Goal: Task Accomplishment & Management: Complete application form

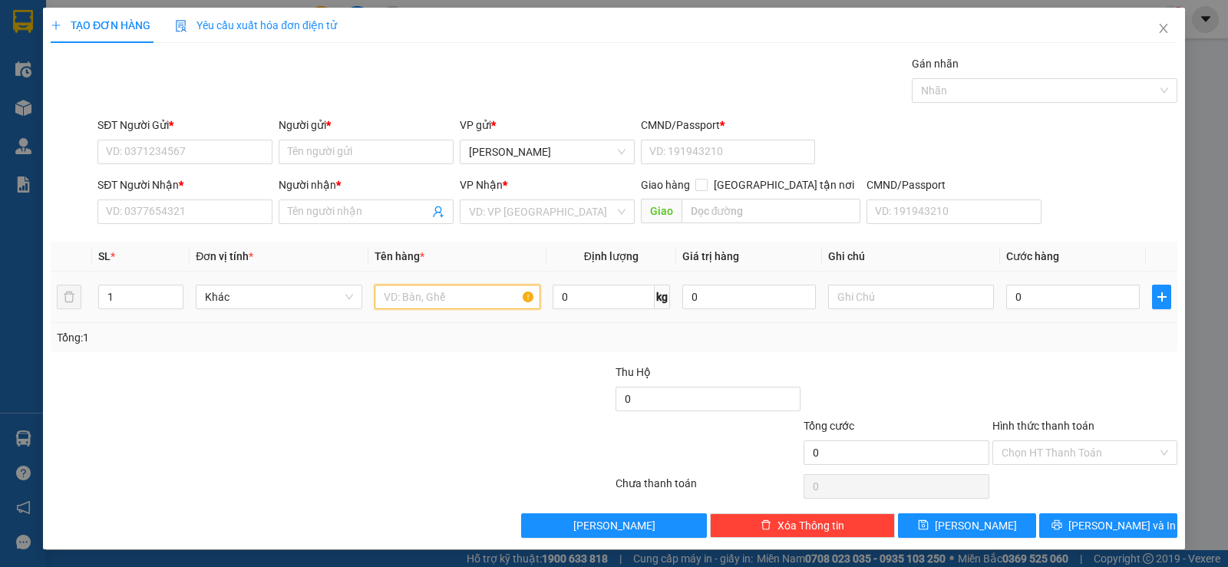
click at [447, 297] on input "text" at bounding box center [457, 297] width 166 height 25
click at [162, 202] on input "SĐT Người Nhận *" at bounding box center [184, 212] width 175 height 25
click at [1160, 35] on span "Close" at bounding box center [1163, 29] width 43 height 43
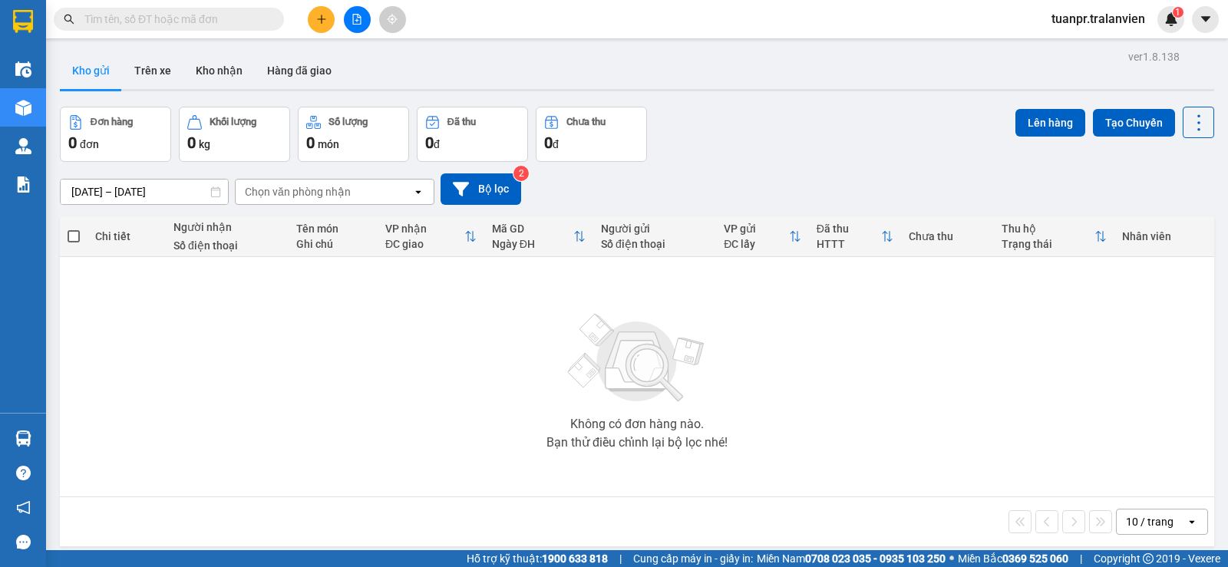
drag, startPoint x: 335, startPoint y: 25, endPoint x: 318, endPoint y: 33, distance: 17.8
click at [332, 25] on div at bounding box center [356, 19] width 115 height 27
click at [318, 33] on div "Kết quả tìm kiếm ( 0 ) Bộ lọc Ngày tạo đơn gần nhất No Data tuanpr.tralanvien 1" at bounding box center [614, 19] width 1228 height 38
click at [321, 30] on button at bounding box center [321, 19] width 27 height 27
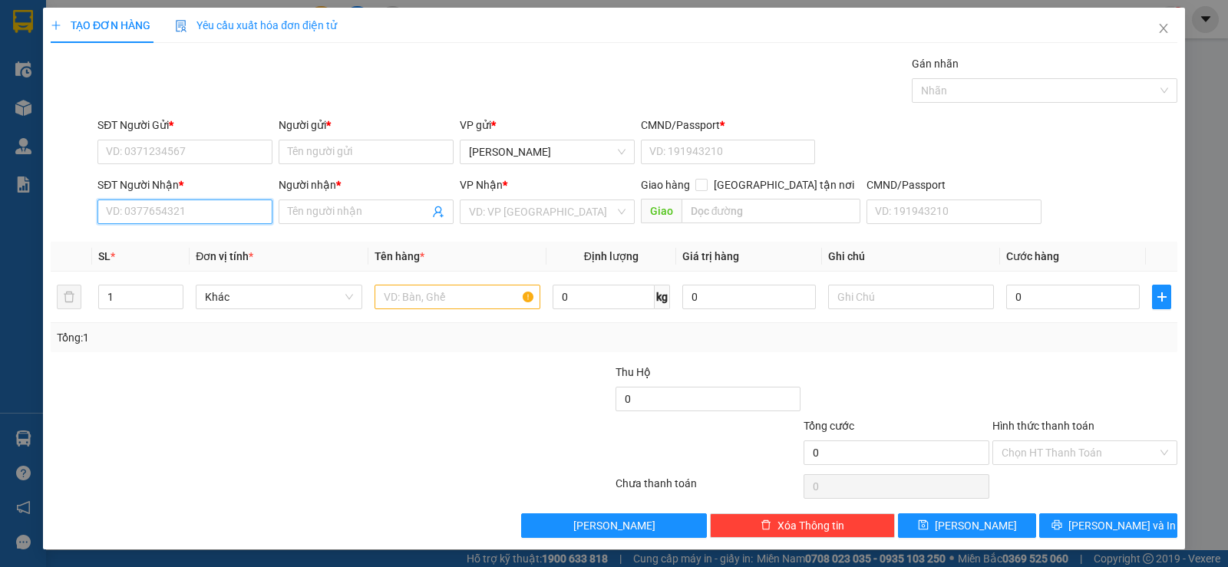
click at [179, 203] on input "SĐT Người Nhận *" at bounding box center [184, 212] width 175 height 25
click at [162, 239] on div "0375653456 - TRÂM BÚN" at bounding box center [183, 242] width 155 height 17
type input "0375653456"
type input "TRÂM BÚN"
type input "0375653456"
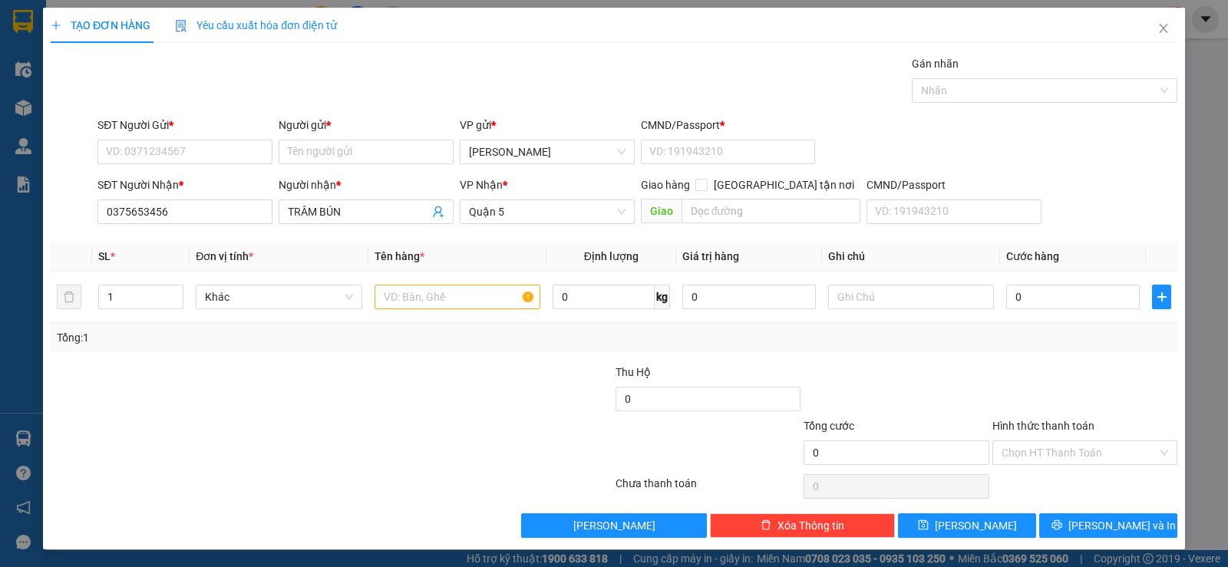
click at [183, 137] on div "SĐT Người Gửi *" at bounding box center [184, 128] width 175 height 23
click at [190, 154] on input "SĐT Người Gửi *" at bounding box center [184, 152] width 175 height 25
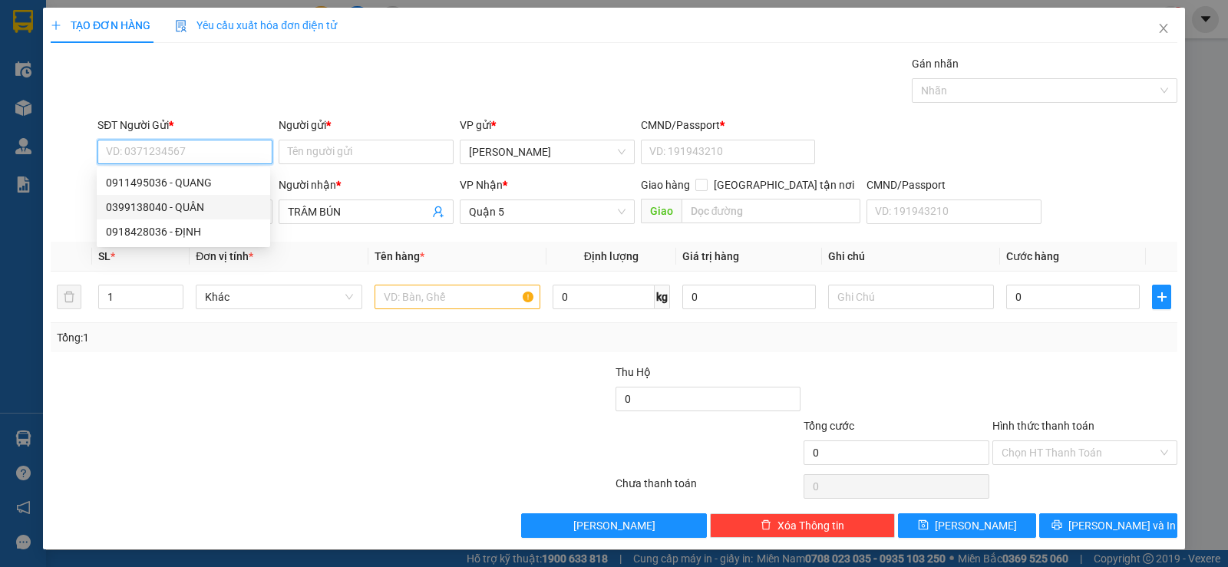
click at [198, 239] on div "0918428036 - ĐỊNH" at bounding box center [183, 231] width 155 height 17
type input "0918428036"
type input "ĐỊNH"
type input "058174007219"
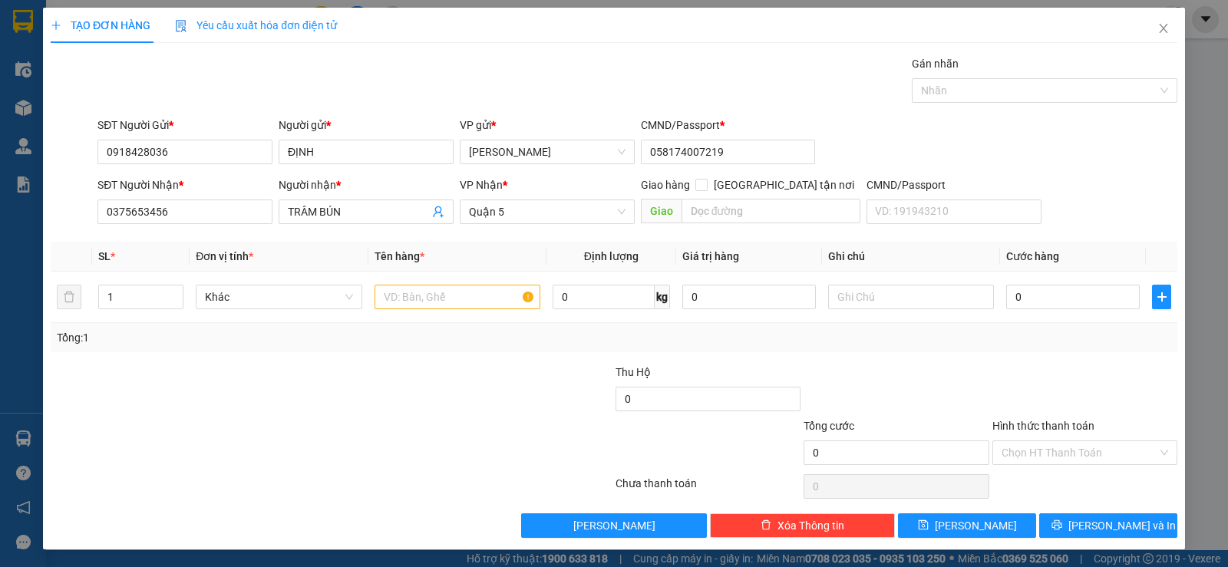
click at [432, 326] on div "Tổng: 1" at bounding box center [614, 337] width 1126 height 29
click at [436, 319] on td at bounding box center [457, 297] width 178 height 51
click at [438, 313] on td at bounding box center [457, 297] width 178 height 51
click at [441, 305] on input "text" at bounding box center [457, 297] width 166 height 25
type input "1tx vàng"
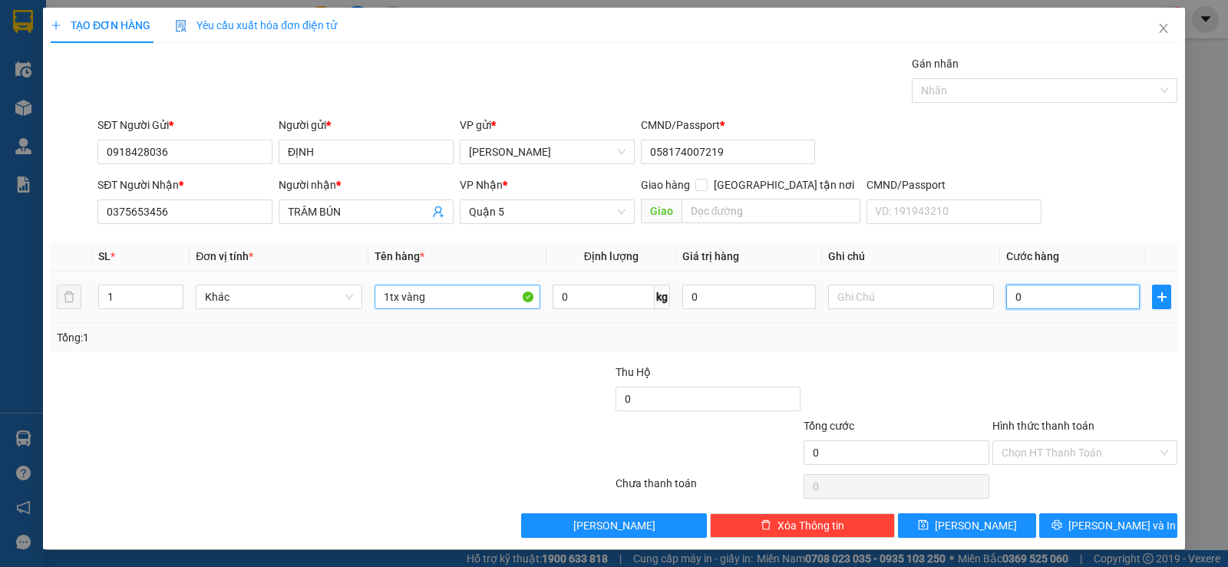
type input "5"
type input "50"
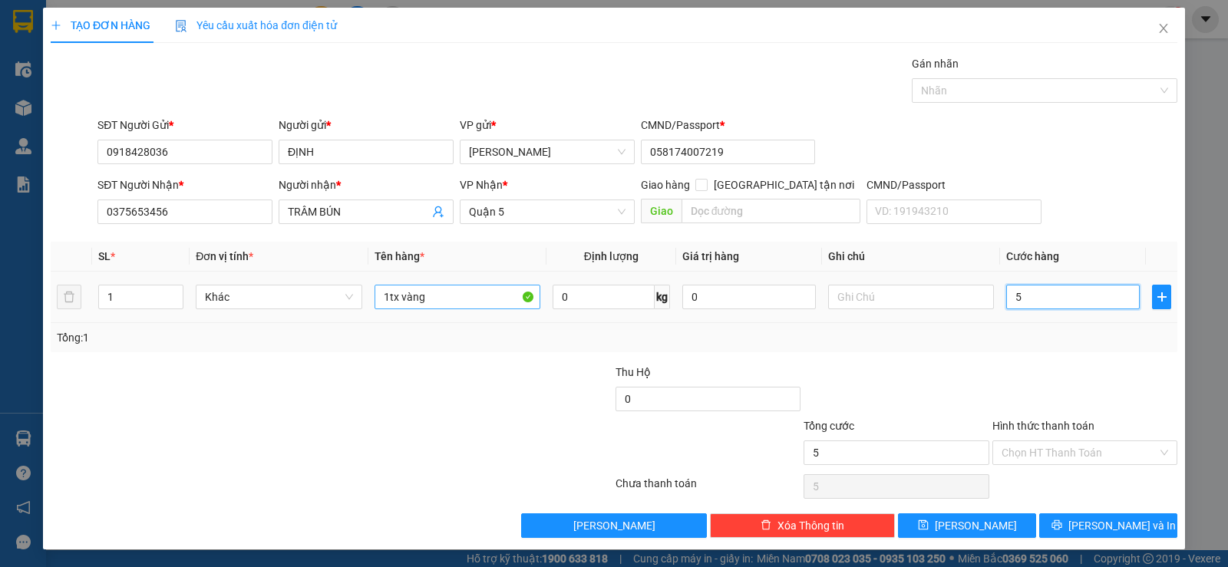
type input "50"
type input "50.000"
click at [904, 373] on div at bounding box center [896, 391] width 188 height 54
click at [1041, 455] on input "Hình thức thanh toán" at bounding box center [1079, 452] width 156 height 23
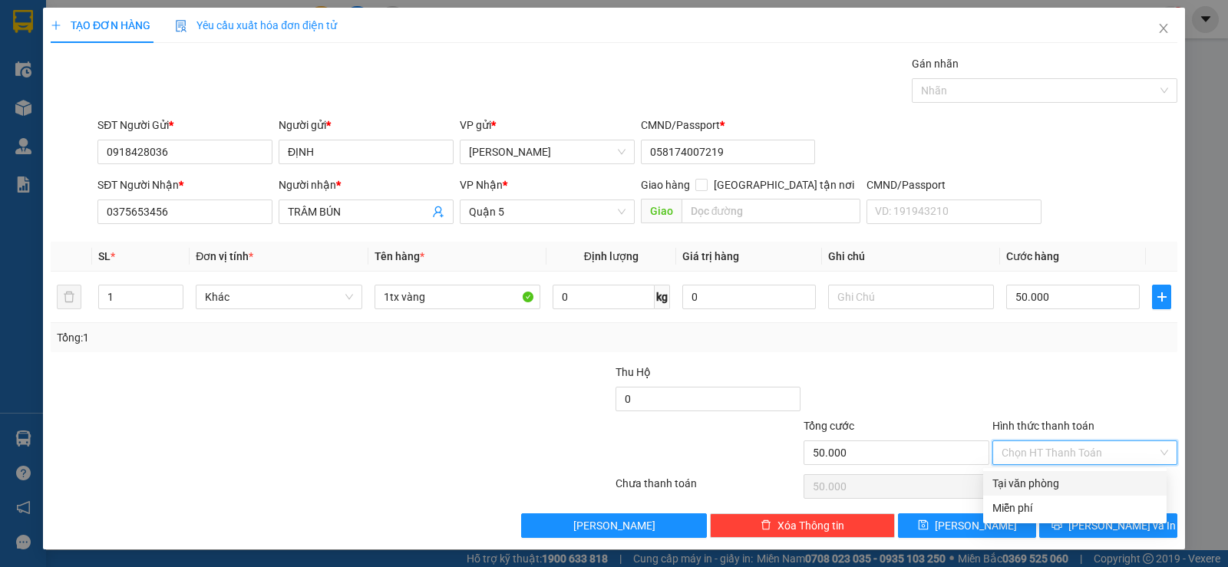
click at [1033, 485] on div "Tại văn phòng" at bounding box center [1074, 483] width 165 height 17
type input "0"
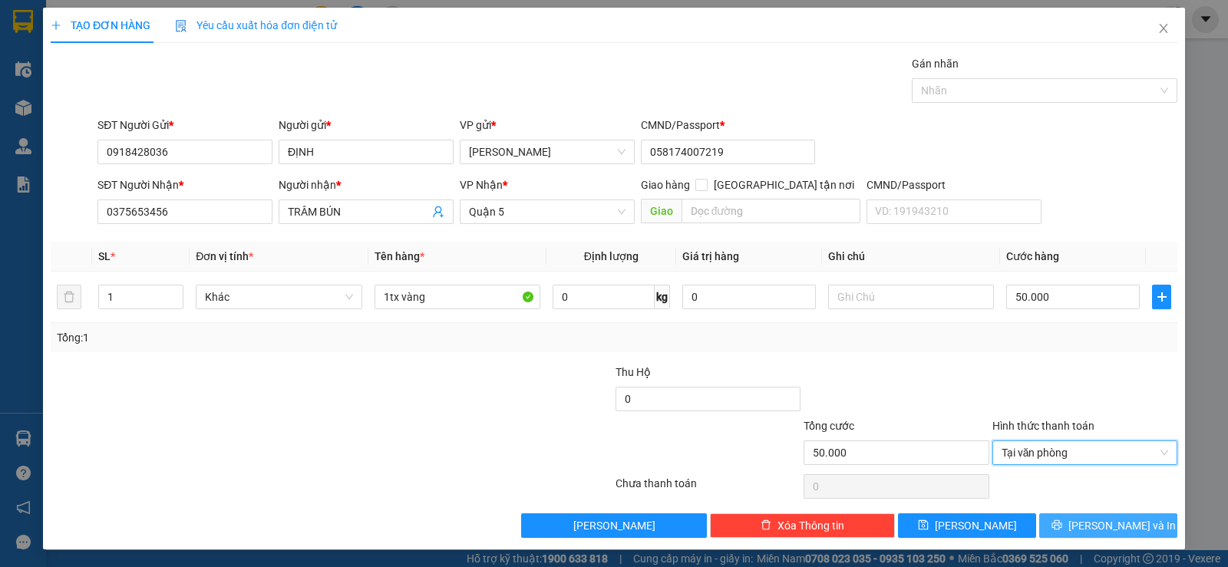
click at [1061, 523] on button "[PERSON_NAME] và In" at bounding box center [1108, 525] width 138 height 25
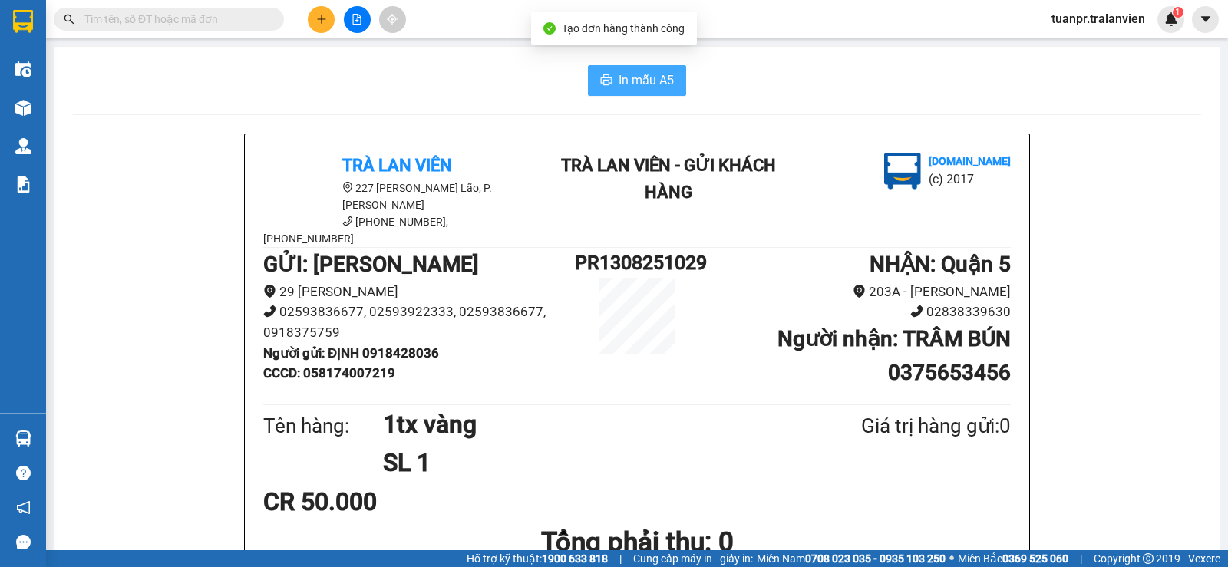
click at [607, 83] on button "In mẫu A5" at bounding box center [637, 80] width 98 height 31
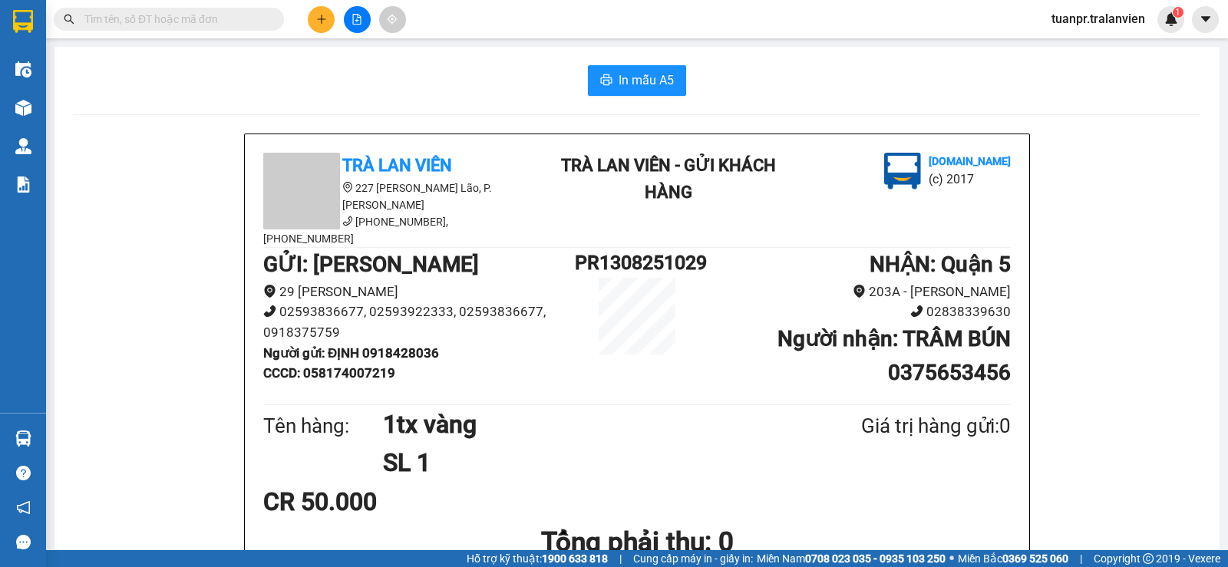
click at [321, 18] on icon "plus" at bounding box center [321, 19] width 11 height 11
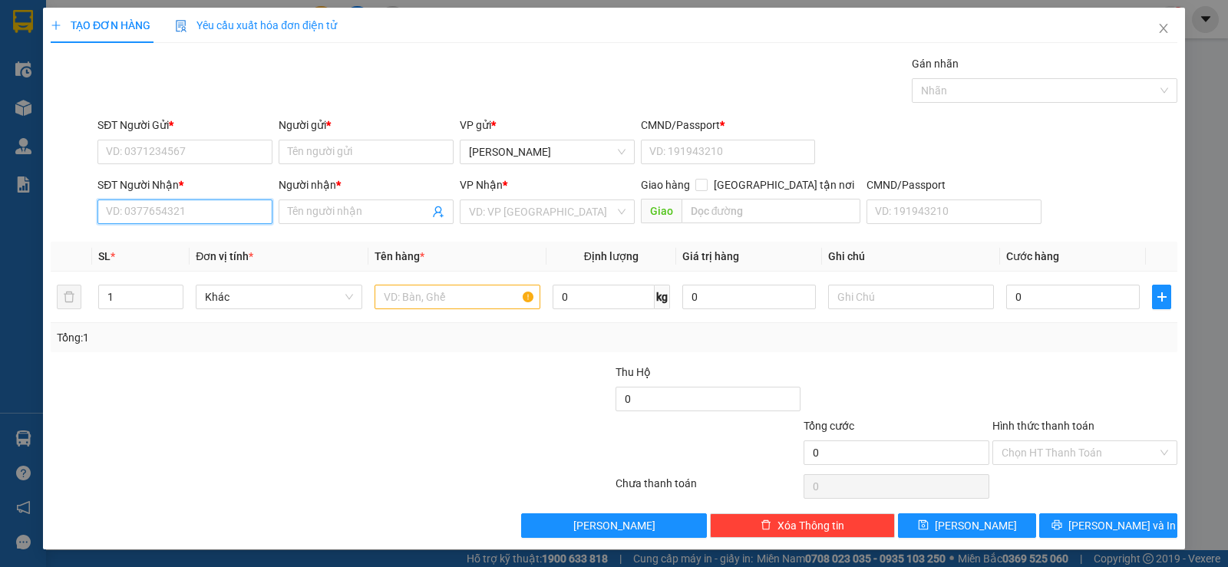
click at [199, 214] on input "SĐT Người Nhận *" at bounding box center [184, 212] width 175 height 25
click at [226, 239] on div "0938609719 - TÚ TRANG" at bounding box center [183, 242] width 155 height 17
type input "0938609719"
type input "TÚ TRANG"
type input "058096006325"
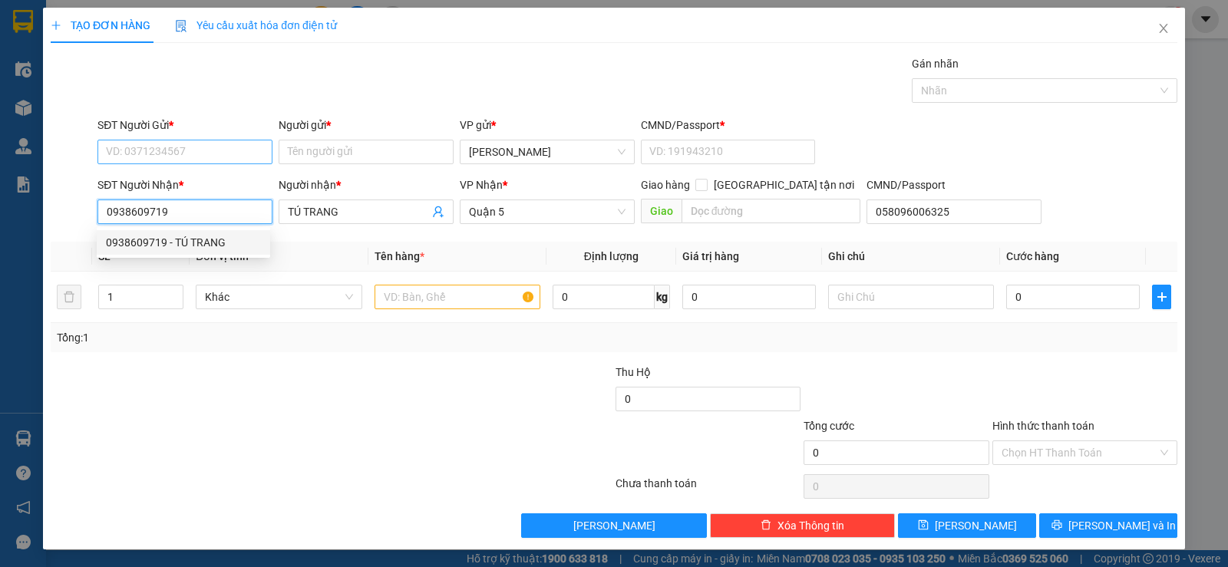
type input "0938609719"
click at [185, 160] on input "SĐT Người Gửi *" at bounding box center [184, 152] width 175 height 25
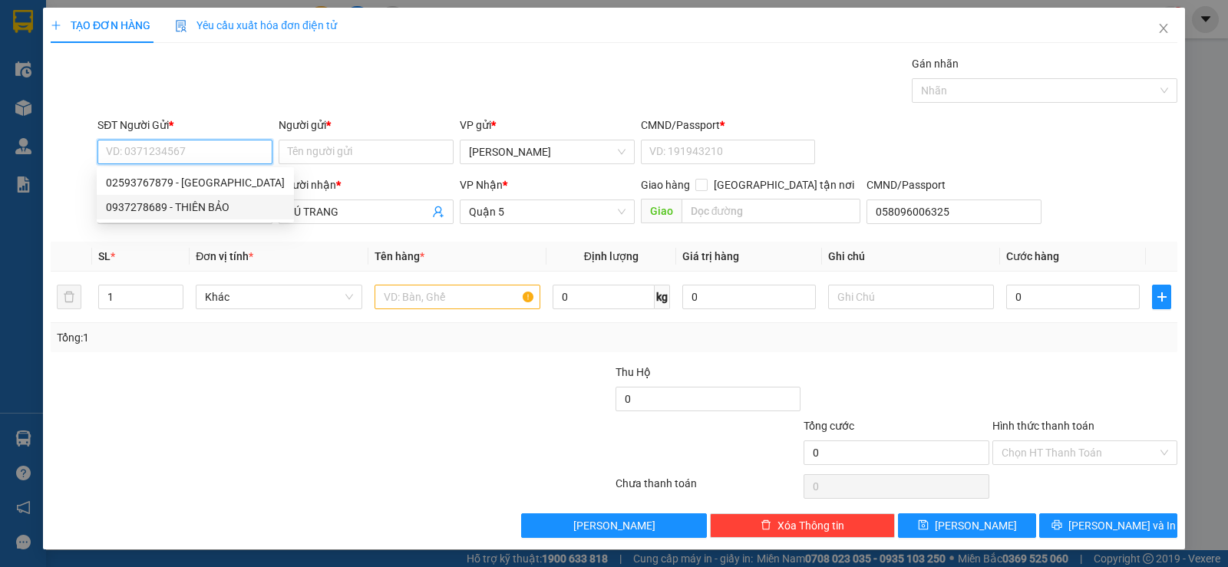
click at [199, 211] on div "0937278689 - THIÊN BẢO" at bounding box center [195, 207] width 179 height 17
type input "0937278689"
type input "THIÊN BẢO"
type input "058064004349"
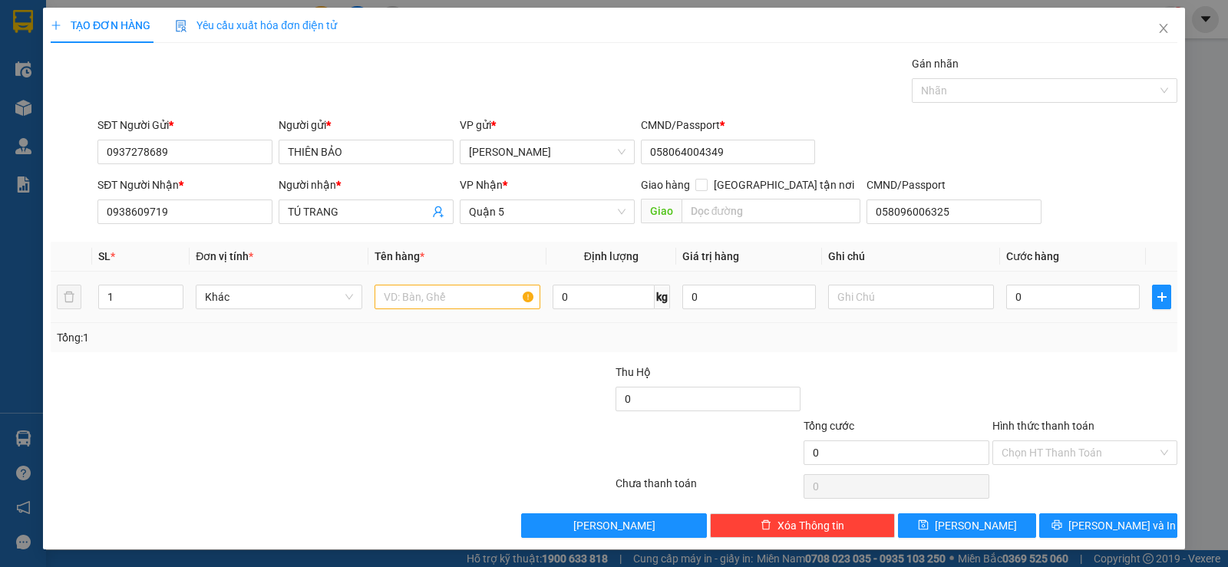
click at [425, 309] on div at bounding box center [457, 297] width 166 height 31
click at [427, 298] on input "text" at bounding box center [457, 296] width 166 height 25
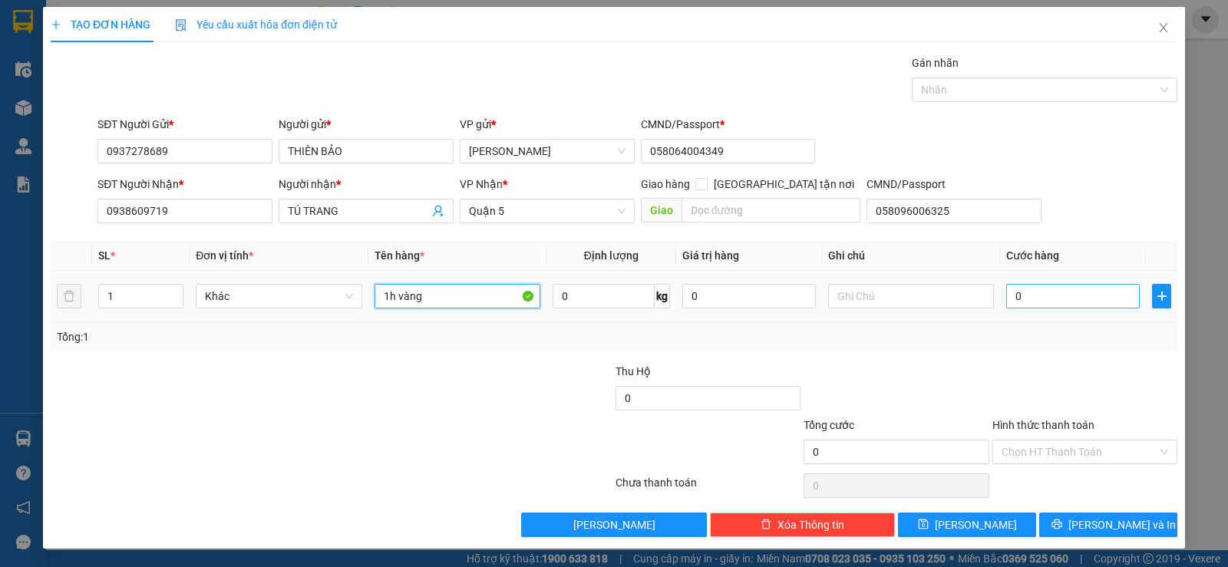
type input "1h vàng"
click at [1102, 304] on input "0" at bounding box center [1073, 296] width 134 height 25
type input "2"
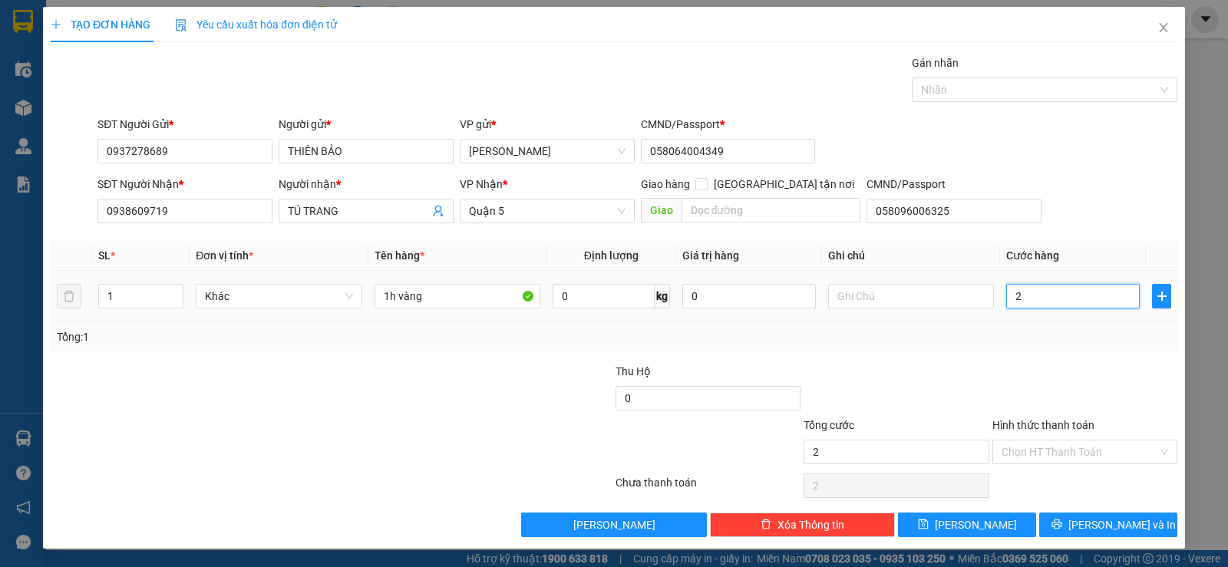
type input "20"
type input "20.000"
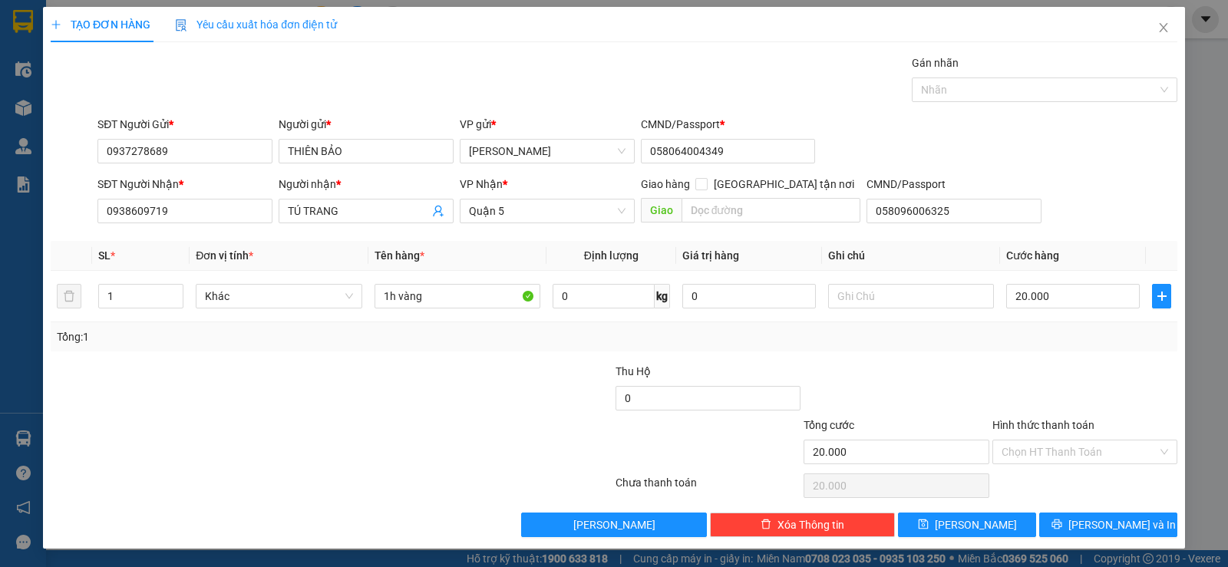
click at [1064, 354] on div "Transit Pickup Surcharge Ids Transit Deliver Surcharge Ids Transit Deliver Surc…" at bounding box center [614, 295] width 1126 height 483
click at [1083, 456] on input "Hình thức thanh toán" at bounding box center [1079, 451] width 156 height 23
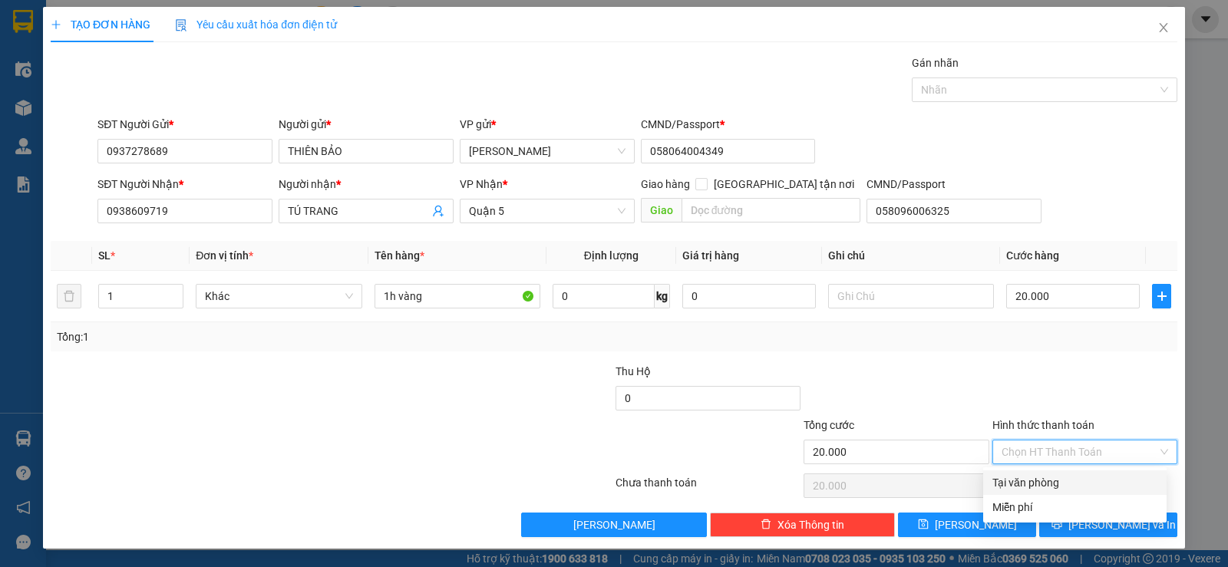
click at [1054, 486] on div "Tại văn phòng" at bounding box center [1074, 482] width 165 height 17
type input "0"
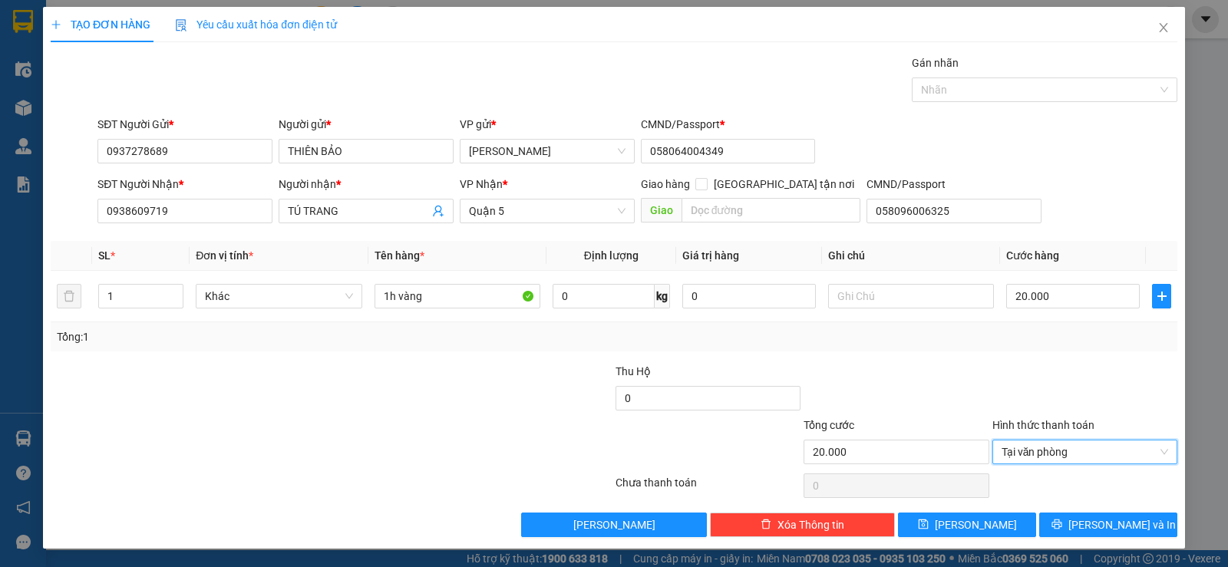
drag, startPoint x: 869, startPoint y: 344, endPoint x: 904, endPoint y: 346, distance: 34.6
click at [874, 342] on div "Tổng: 1" at bounding box center [614, 336] width 1114 height 17
click at [1089, 511] on div "Transit Pickup Surcharge Ids Transit Deliver Surcharge Ids Transit Deliver Surc…" at bounding box center [614, 295] width 1126 height 483
click at [1087, 517] on span "[PERSON_NAME] và In" at bounding box center [1121, 524] width 107 height 17
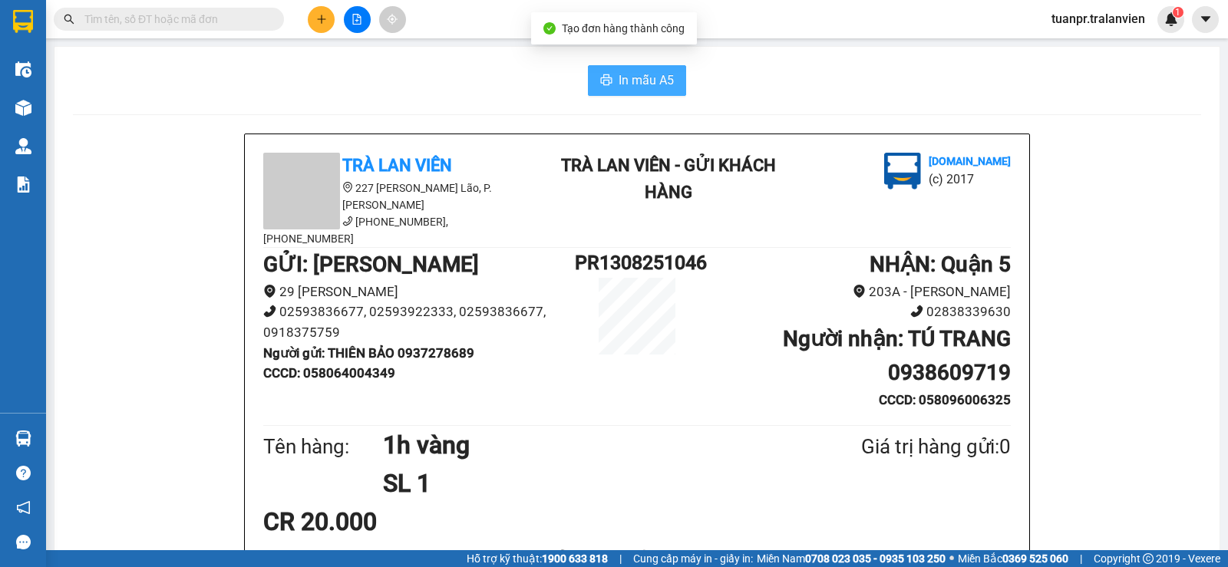
click at [618, 74] on span "In mẫu A5" at bounding box center [645, 80] width 55 height 19
click at [327, 16] on button at bounding box center [321, 19] width 27 height 27
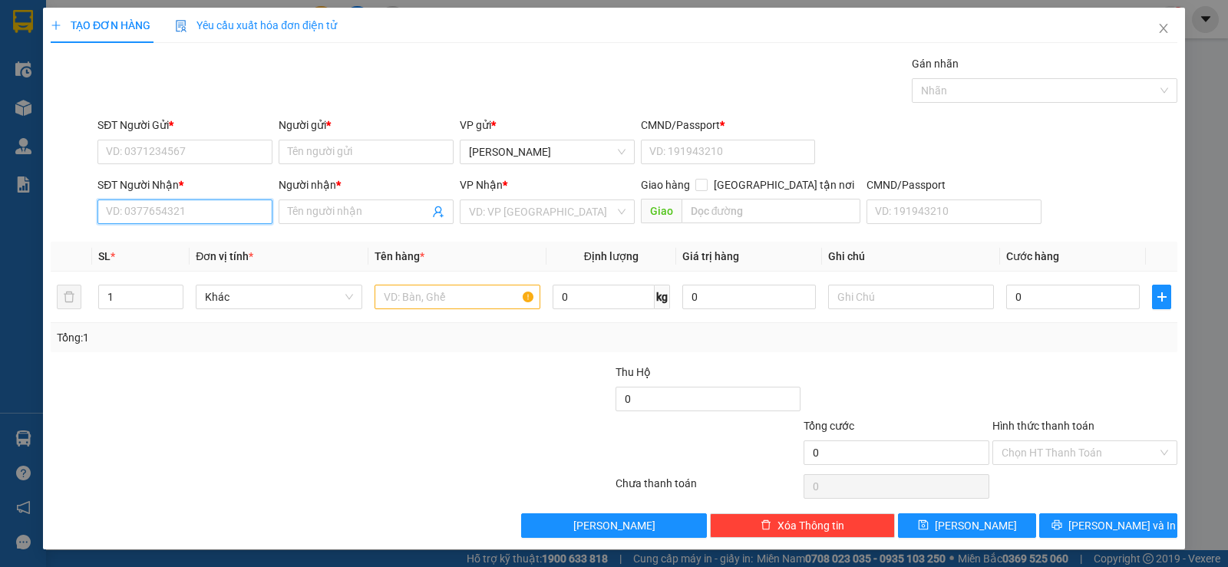
click at [187, 221] on input "SĐT Người Nhận *" at bounding box center [184, 212] width 175 height 25
click at [223, 216] on input "SĐT Người Nhận *" at bounding box center [184, 212] width 175 height 25
type input "0766664954"
click at [203, 234] on div "0766664954 - [PERSON_NAME]" at bounding box center [183, 242] width 155 height 17
type input "thạch"
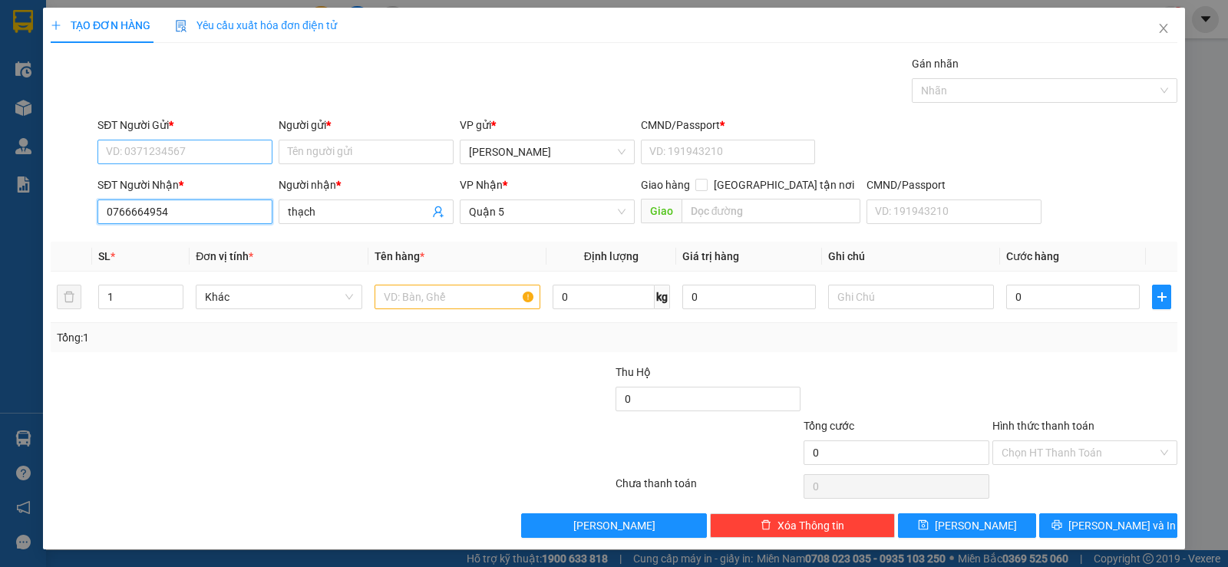
type input "0766664954"
click at [138, 150] on input "SĐT Người Gửi *" at bounding box center [184, 152] width 175 height 25
click at [155, 181] on div "0839970998 - tư cụt" at bounding box center [183, 182] width 155 height 17
type input "0839970998"
type input "tư cụt"
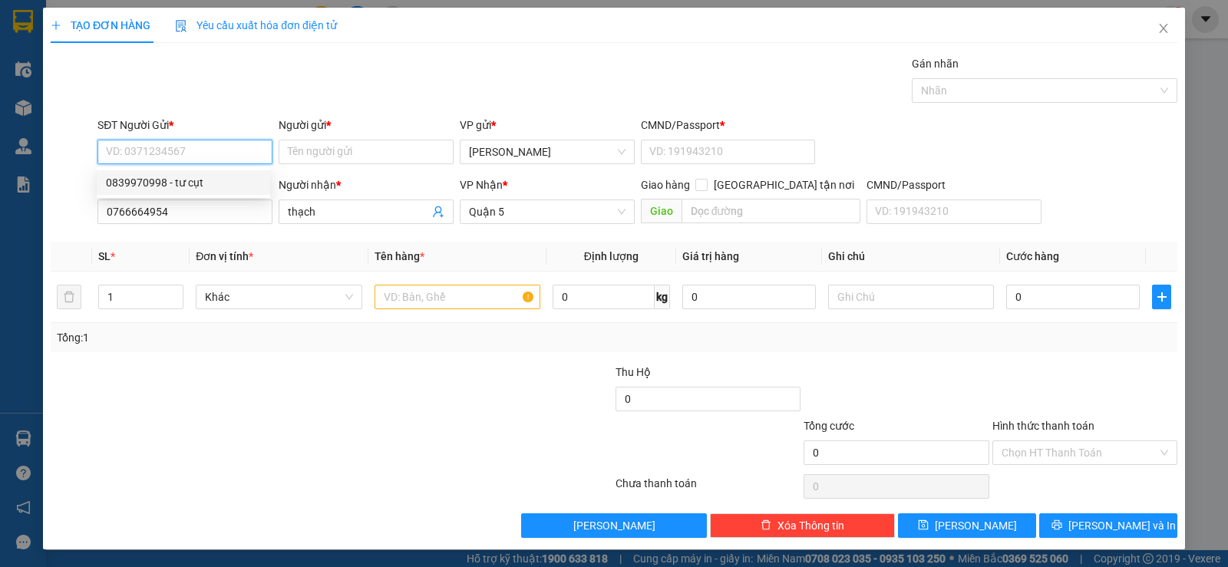
type input "11"
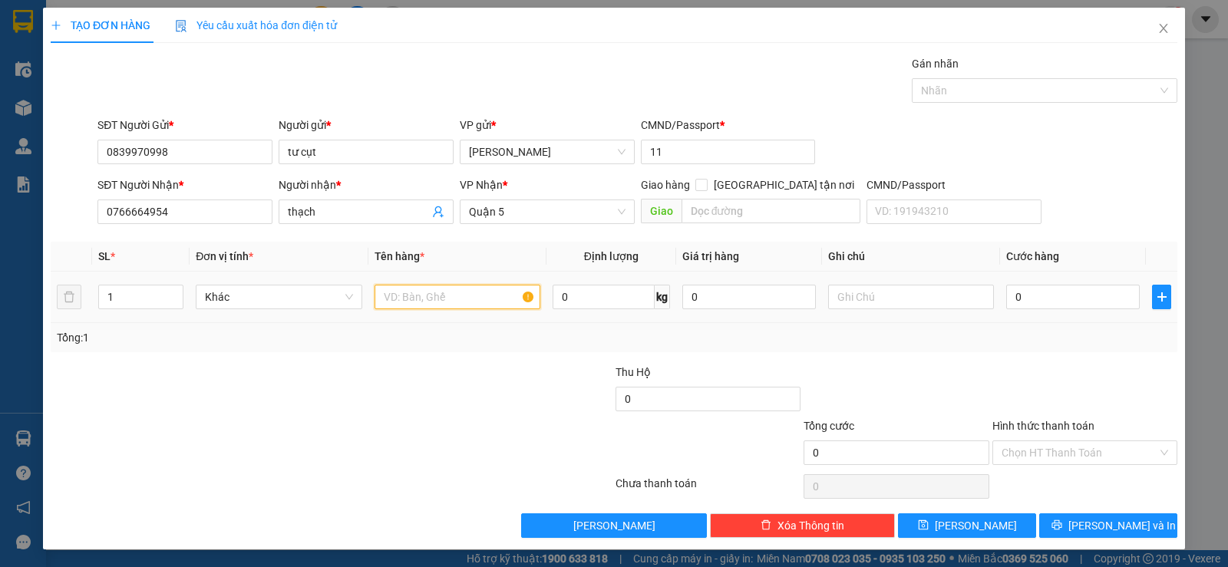
click at [406, 287] on input "text" at bounding box center [457, 297] width 166 height 25
type input "1pbi 1 triệu"
click at [431, 348] on div "Tổng: 1" at bounding box center [614, 337] width 1126 height 29
click at [1025, 297] on input "0" at bounding box center [1073, 297] width 134 height 25
type input "3"
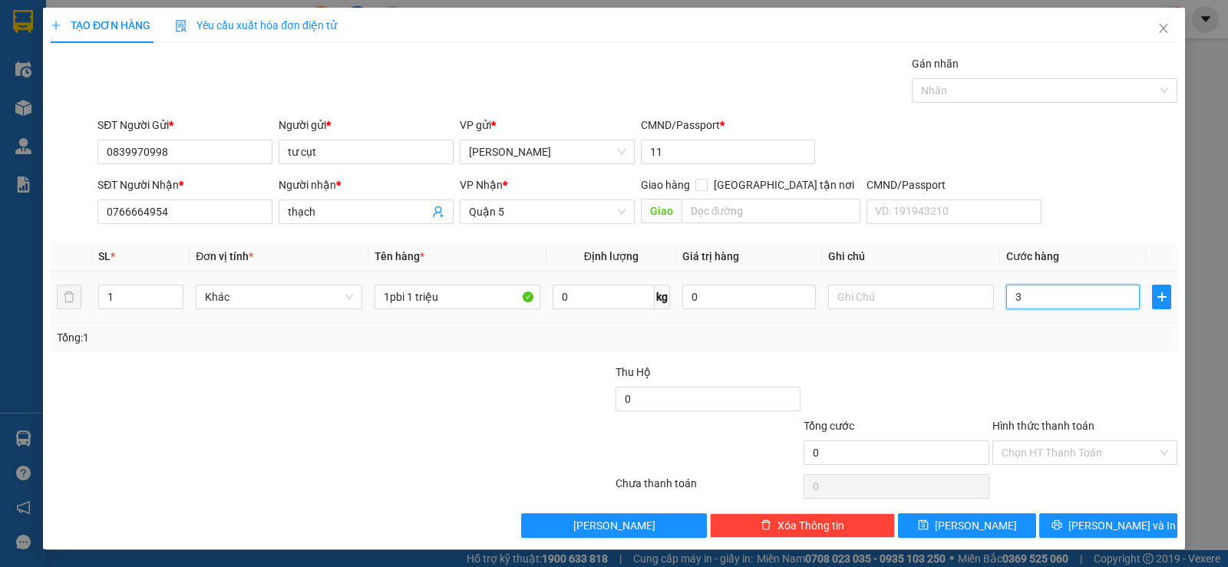
type input "3"
type input "0"
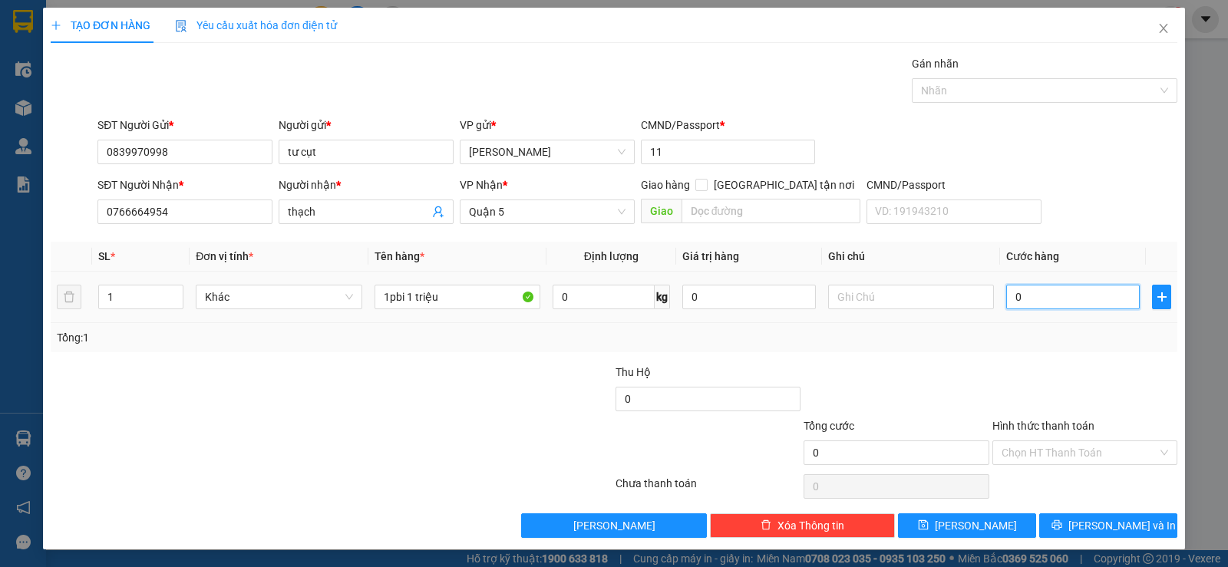
type input "02"
type input "2"
type input "025"
type input "25"
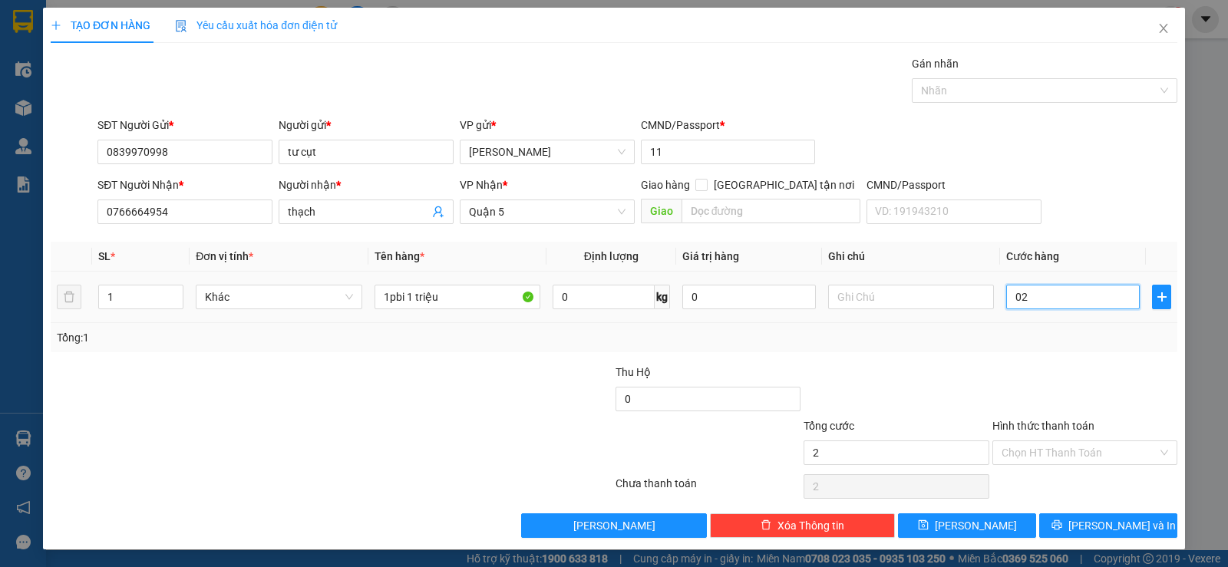
type input "25"
type input "02"
type input "2"
type input "0"
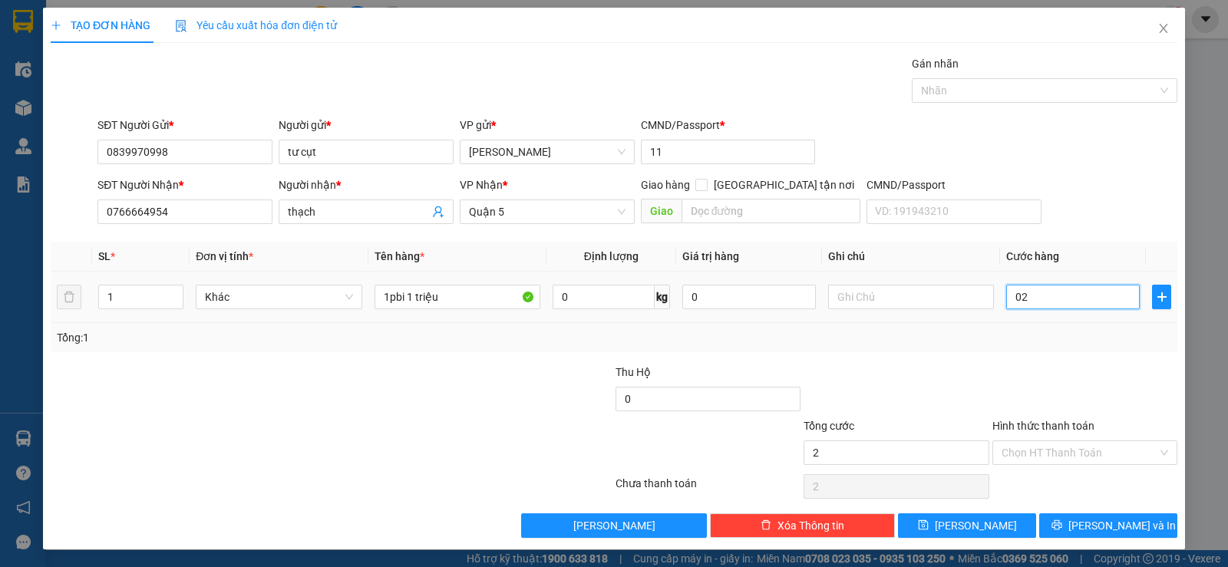
type input "0"
type input "30"
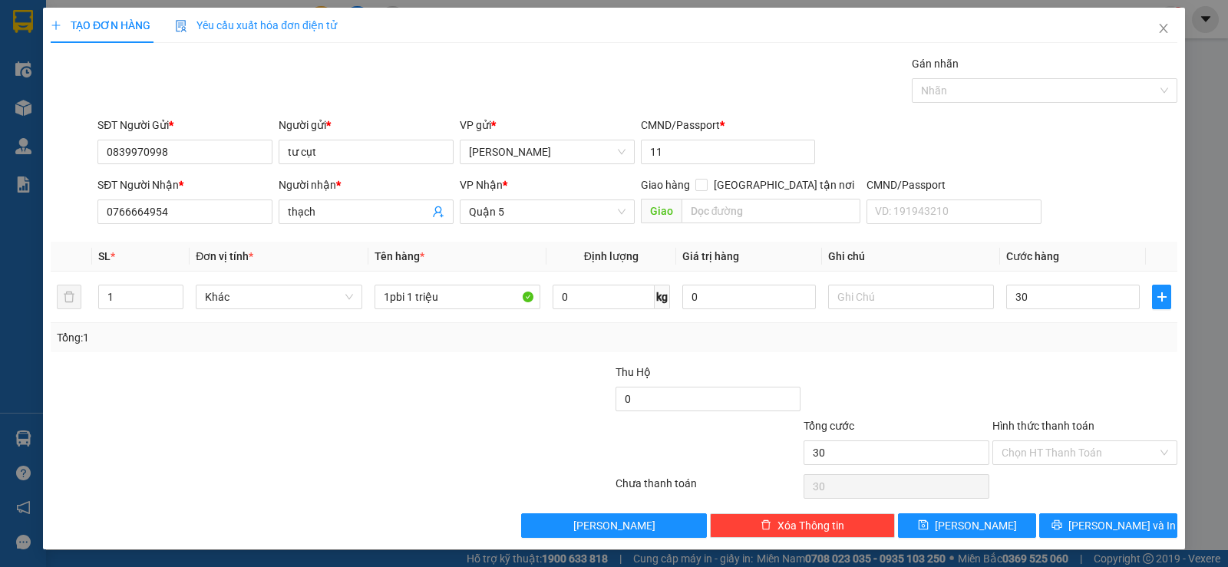
type input "30.000"
click at [1010, 352] on div "Transit Pickup Surcharge Ids Transit Deliver Surcharge Ids Transit Deliver Surc…" at bounding box center [614, 296] width 1126 height 483
click at [1110, 343] on div "Tổng: 1" at bounding box center [614, 337] width 1114 height 17
click at [1042, 452] on input "Hình thức thanh toán" at bounding box center [1079, 452] width 156 height 23
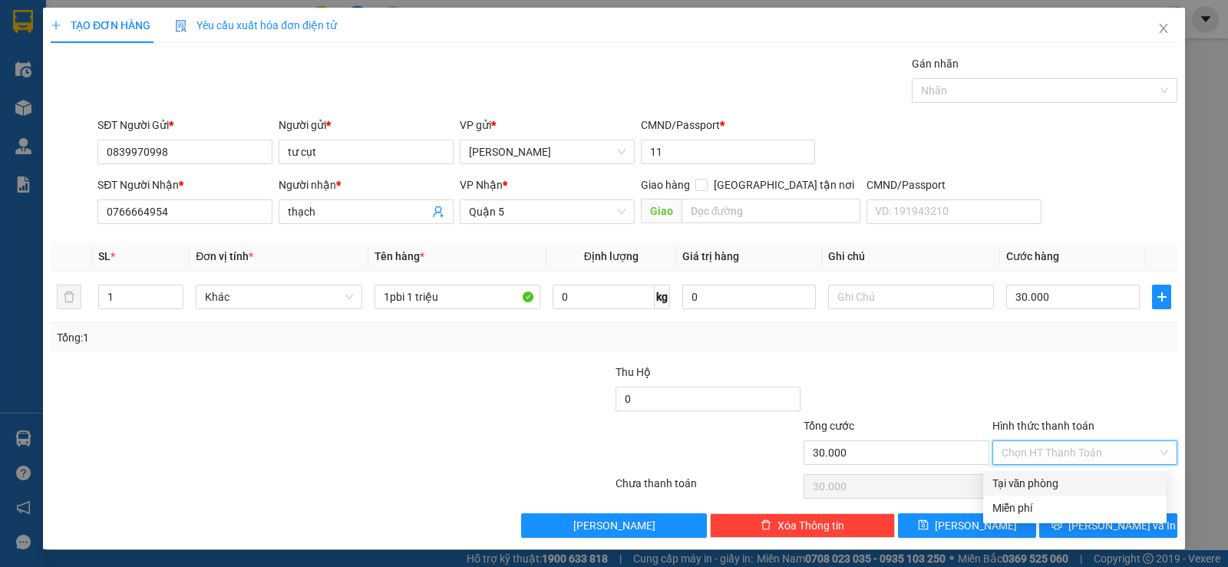
click at [1027, 477] on div "Tại văn phòng" at bounding box center [1074, 483] width 165 height 17
type input "0"
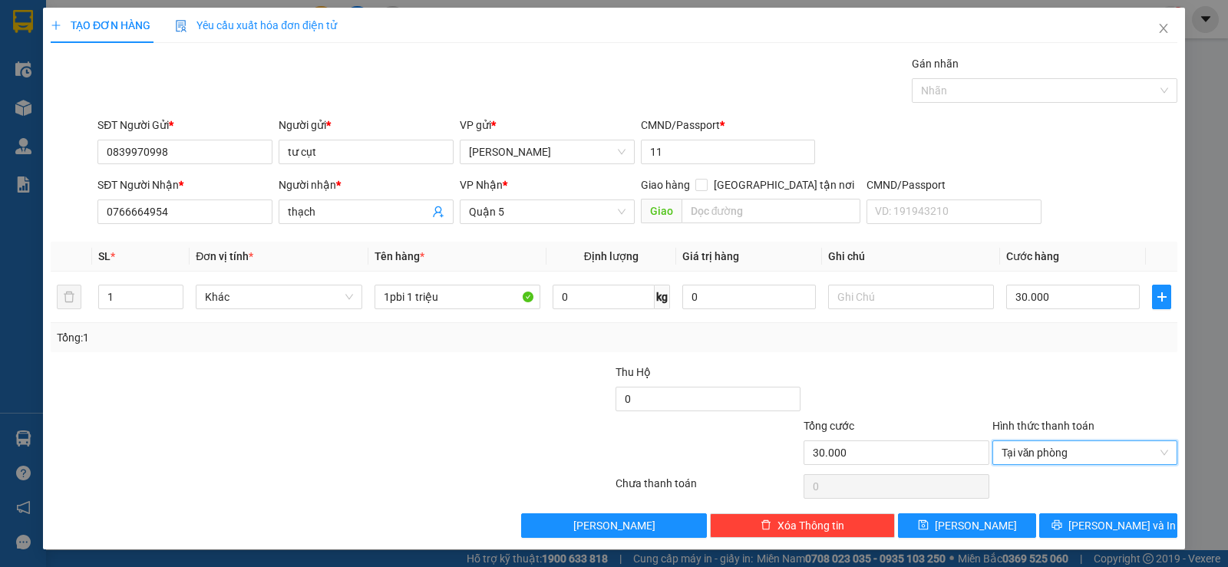
click at [1006, 377] on div at bounding box center [1085, 391] width 188 height 54
click at [1062, 529] on icon "printer" at bounding box center [1056, 524] width 11 height 11
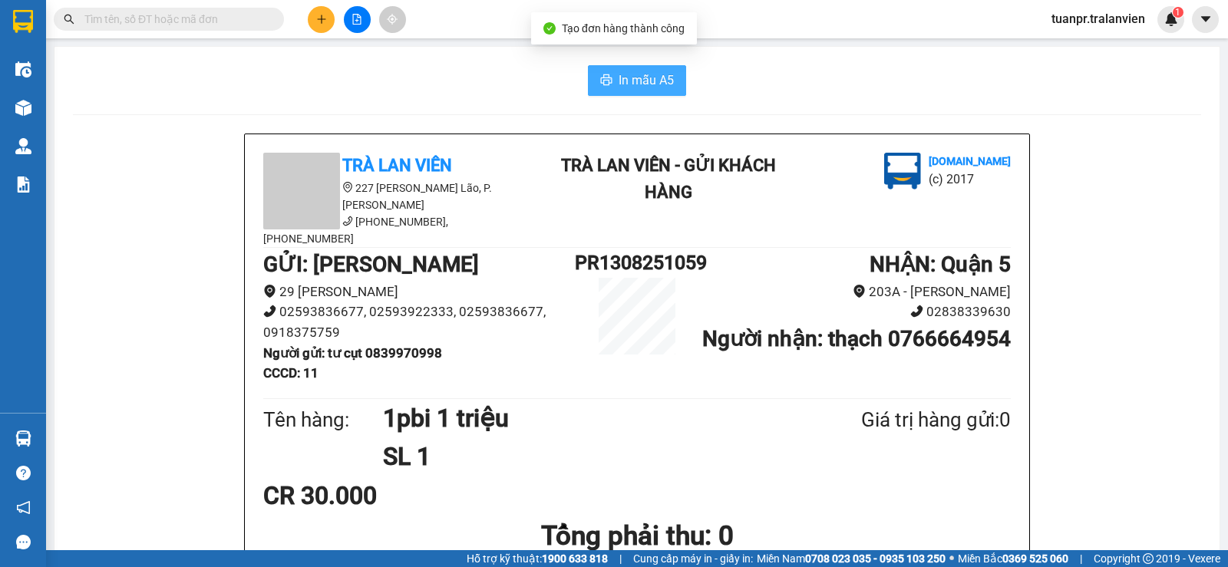
click at [628, 92] on button "In mẫu A5" at bounding box center [637, 80] width 98 height 31
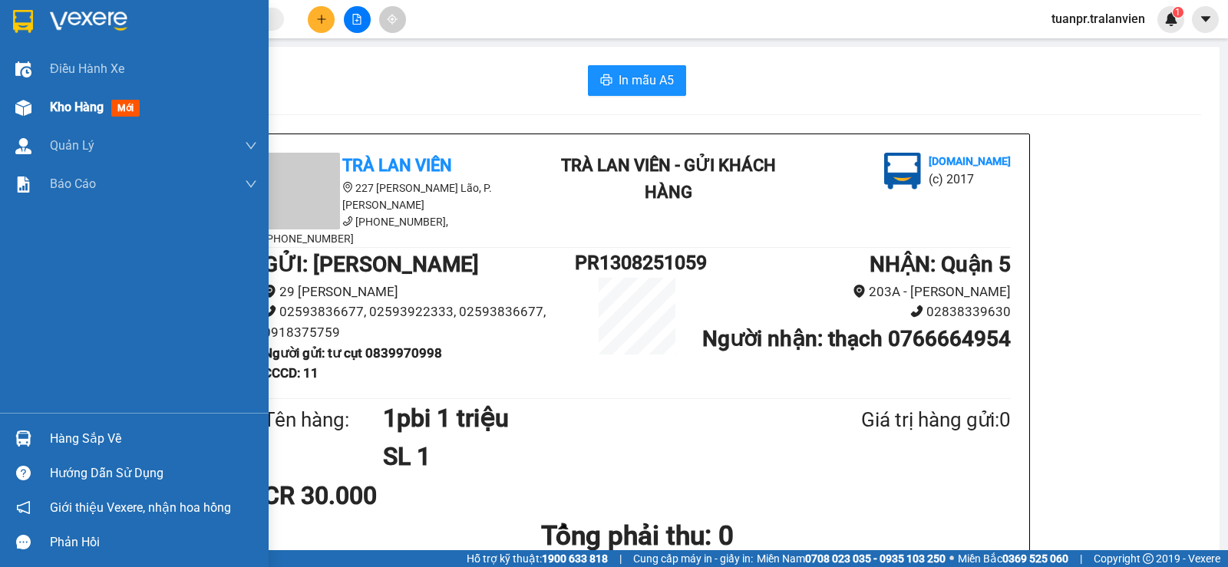
click at [75, 110] on span "Kho hàng" at bounding box center [77, 107] width 54 height 15
